Goal: Task Accomplishment & Management: Complete application form

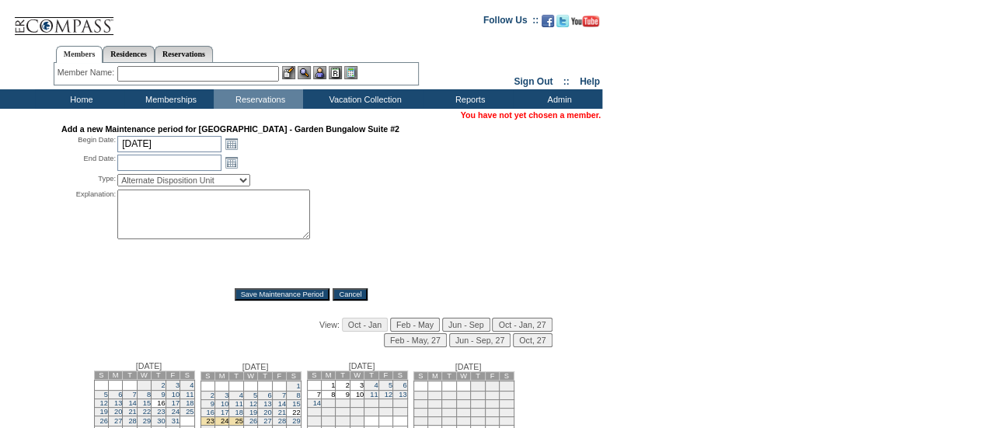
click at [127, 226] on textarea at bounding box center [213, 215] width 193 height 50
paste textarea "Strategic budgeting block. Reach out to AU with any questions - DH"
type textarea "Strategic budgeting block. Reach out to AU with any questions - DH"
click at [166, 152] on input "[DATE]" at bounding box center [169, 144] width 104 height 16
type input "12/1/"
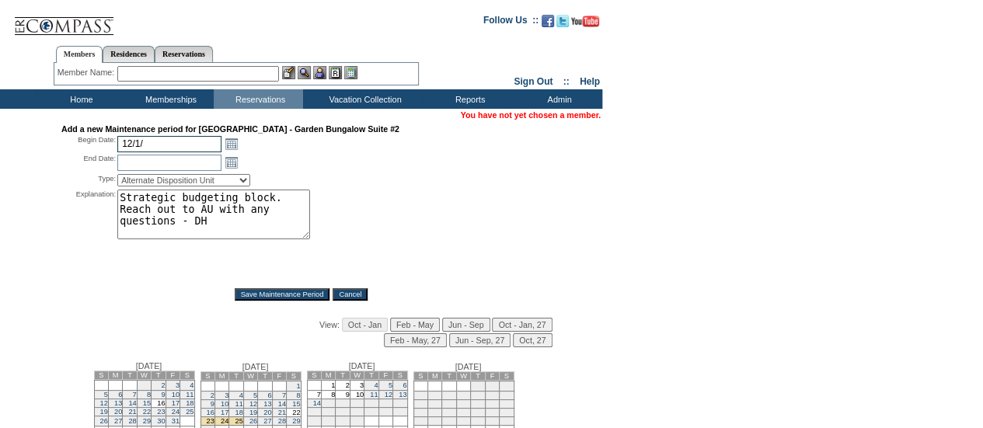
type input "[DATE]"
type input "12/4"
type input "[DATE]"
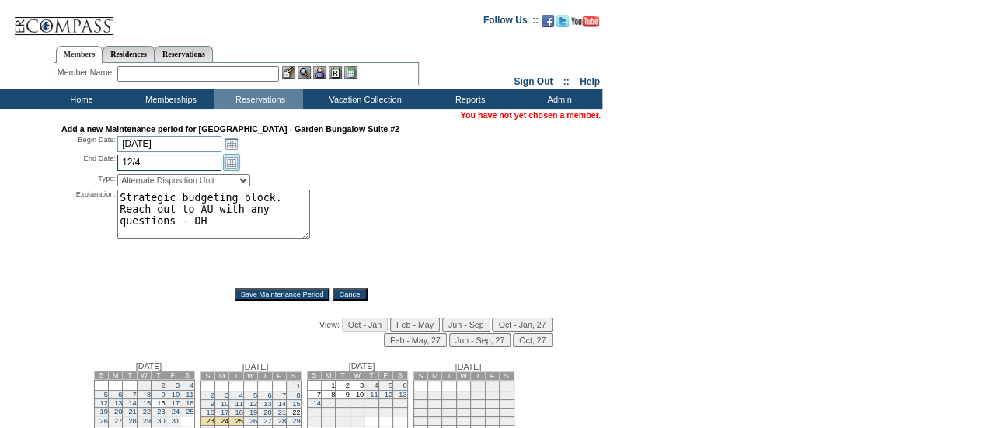
type input "[DATE]"
click at [201, 186] on select "Alternate Disposition Unit Business Hold Disposition Exclusive Alliance Partner…" at bounding box center [183, 180] width 133 height 12
select select "PropMaintInventoryRelease"
click at [117, 176] on select "Alternate Disposition Unit Business Hold Disposition Exclusive Alliance Partner…" at bounding box center [183, 180] width 133 height 12
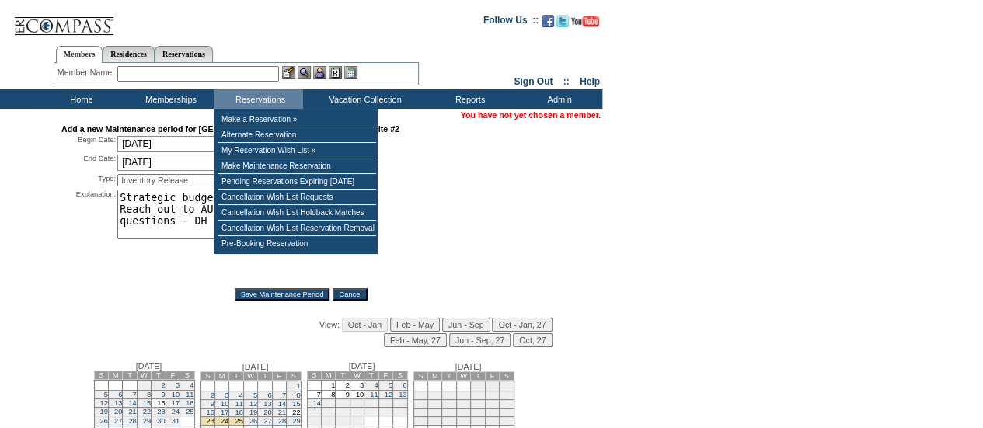
click at [497, 243] on div "Explanation: Strategic budgeting block. Reach out to AU with any questions - DH…" at bounding box center [300, 234] width 479 height 88
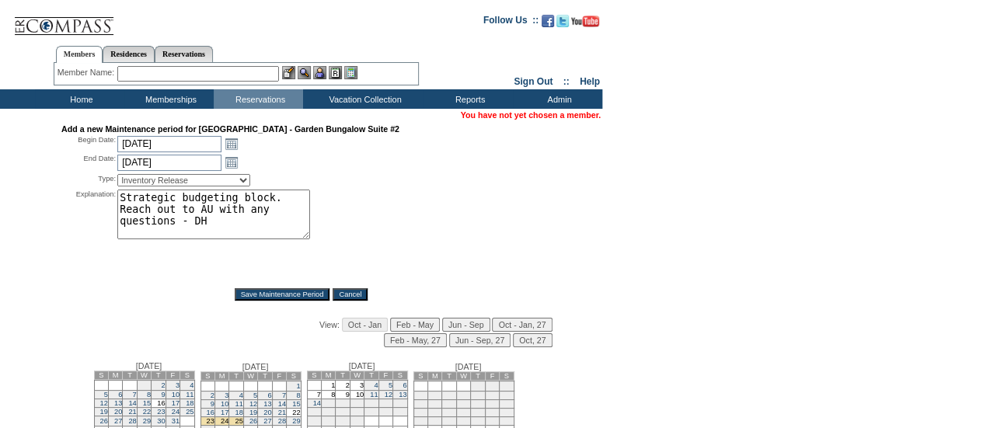
click at [305, 290] on input "Save Maintenance Period" at bounding box center [283, 294] width 96 height 12
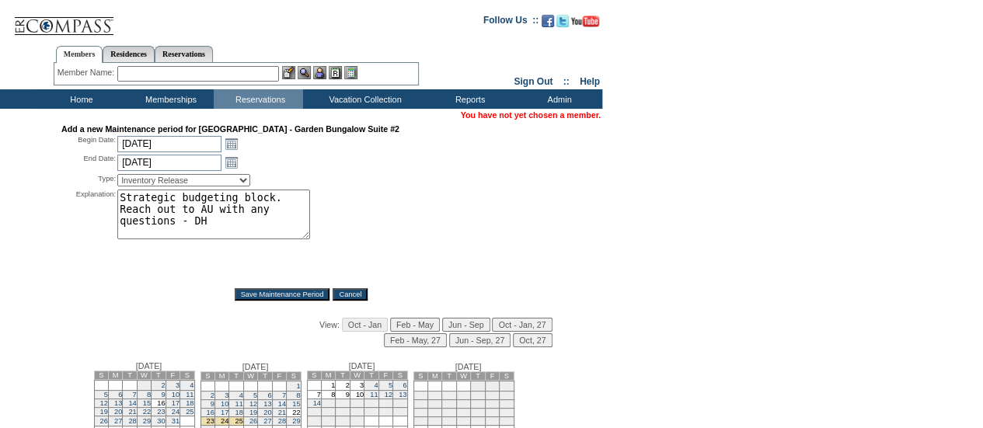
click at [305, 290] on input "Save Maintenance Period" at bounding box center [283, 294] width 96 height 12
click at [197, 147] on input "[DATE]" at bounding box center [169, 144] width 104 height 16
type input "12/7"
type input "[DATE]"
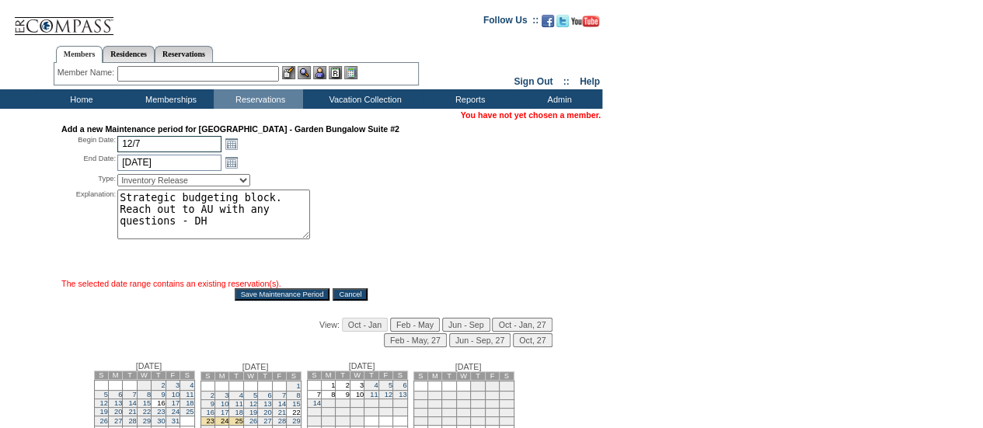
type input "[DATE]"
type input "12/11"
type input "[DATE]"
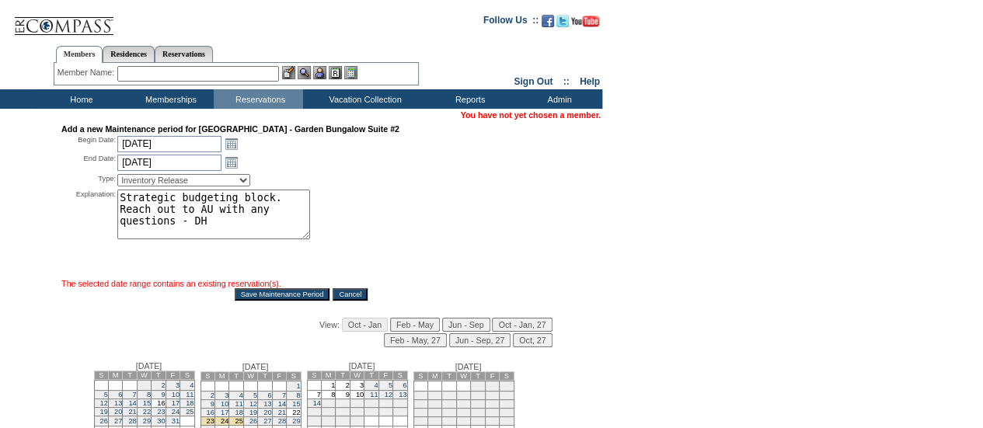
drag, startPoint x: 476, startPoint y: 239, endPoint x: 406, endPoint y: 260, distance: 73.2
click at [474, 239] on div "Explanation: Strategic budgeting block. Reach out to AU with any questions - DH…" at bounding box center [300, 234] width 479 height 88
click at [271, 300] on input "Save Maintenance Period" at bounding box center [283, 294] width 96 height 12
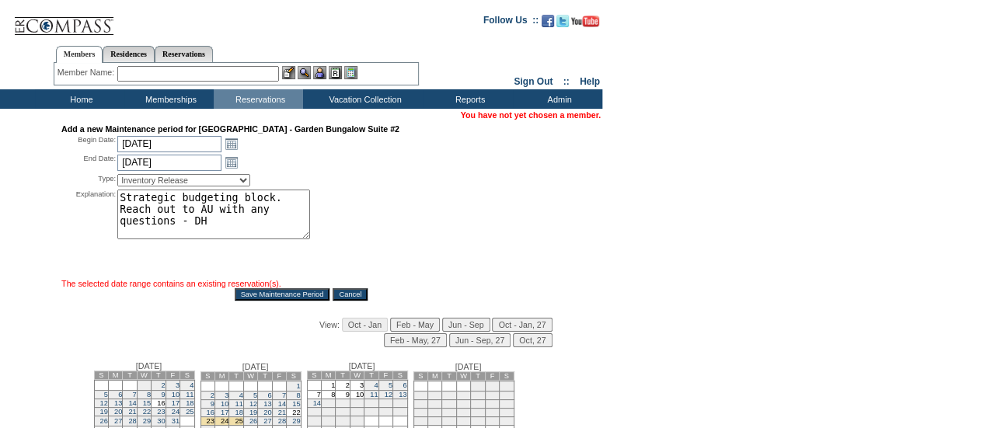
click at [271, 300] on input "Save Maintenance Period" at bounding box center [283, 294] width 96 height 12
click at [272, 300] on input "Save Maintenance Period" at bounding box center [283, 294] width 96 height 12
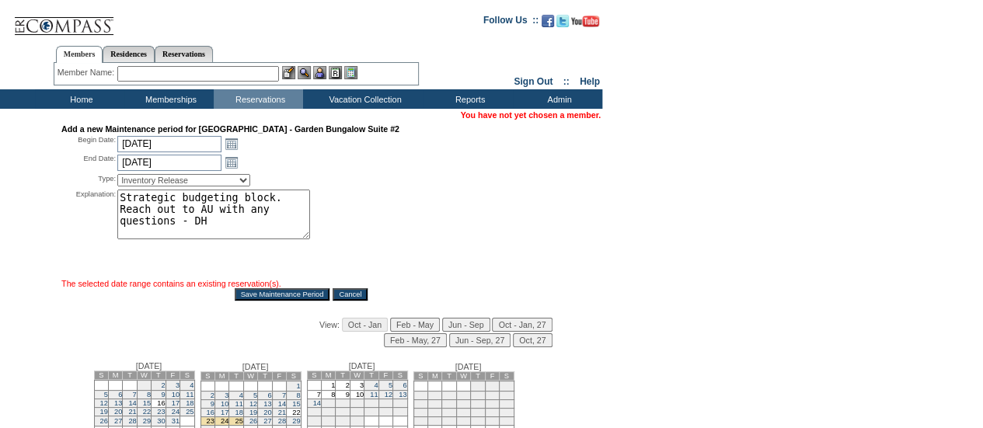
click at [424, 221] on div "Explanation: Strategic budgeting block. Reach out to AU with any questions - DH…" at bounding box center [300, 234] width 479 height 88
